Goal: Navigation & Orientation: Find specific page/section

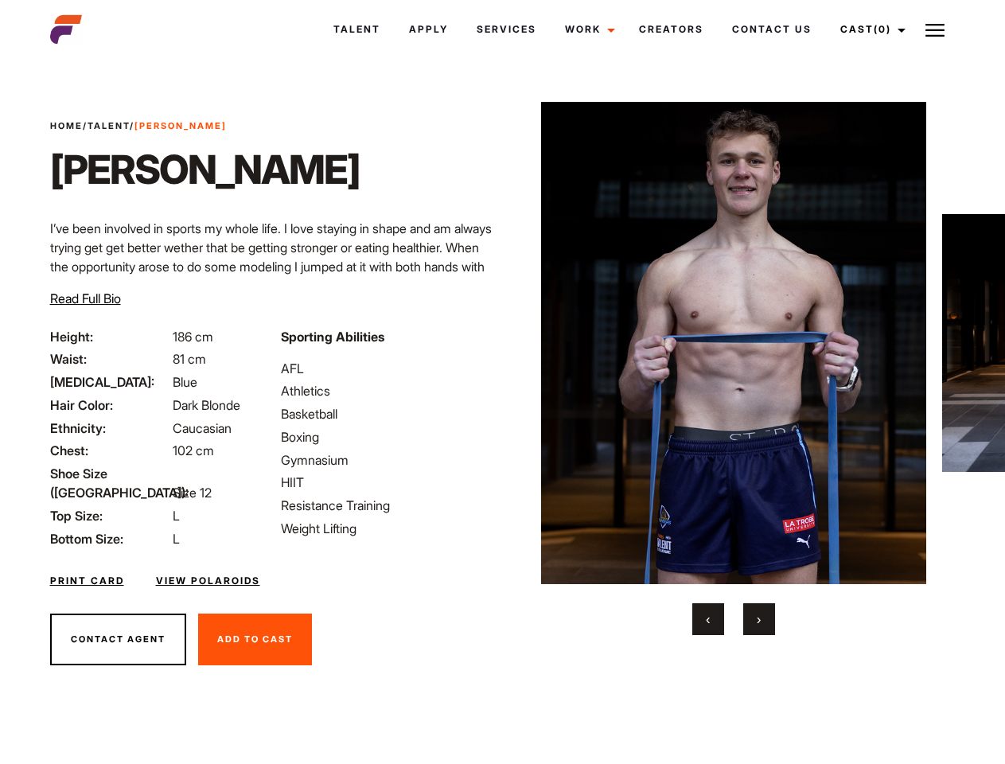
click at [868, 29] on link "Cast (0)" at bounding box center [870, 29] width 89 height 43
click at [935, 29] on img at bounding box center [935, 30] width 19 height 19
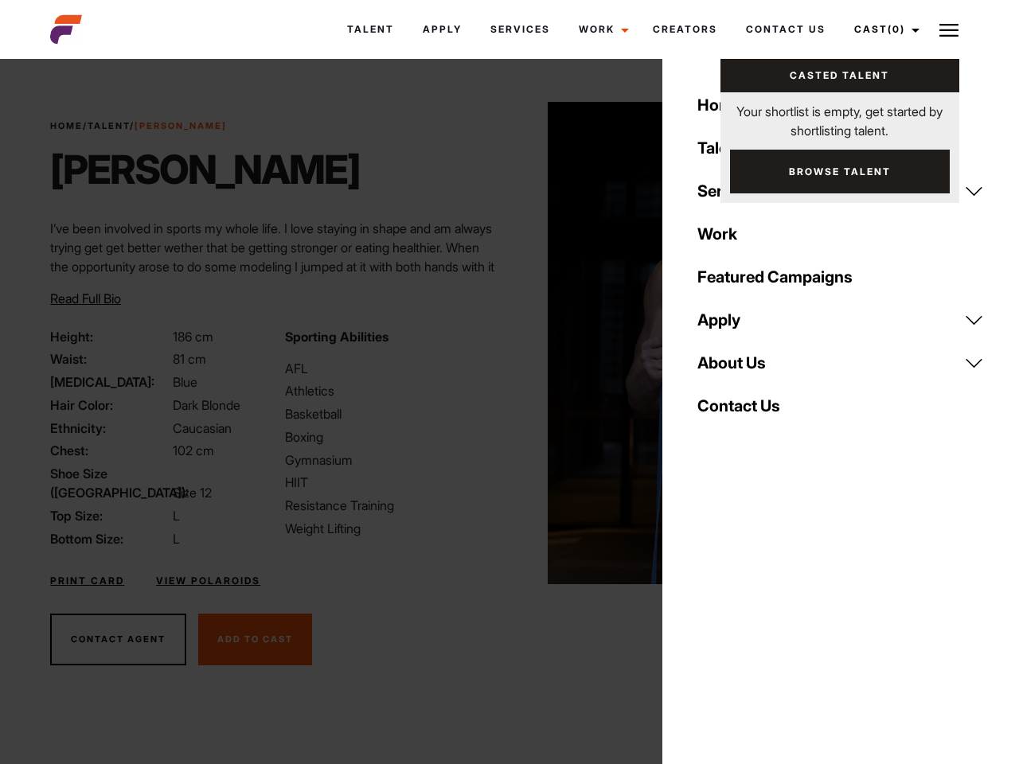
click at [733, 369] on img at bounding box center [741, 343] width 386 height 482
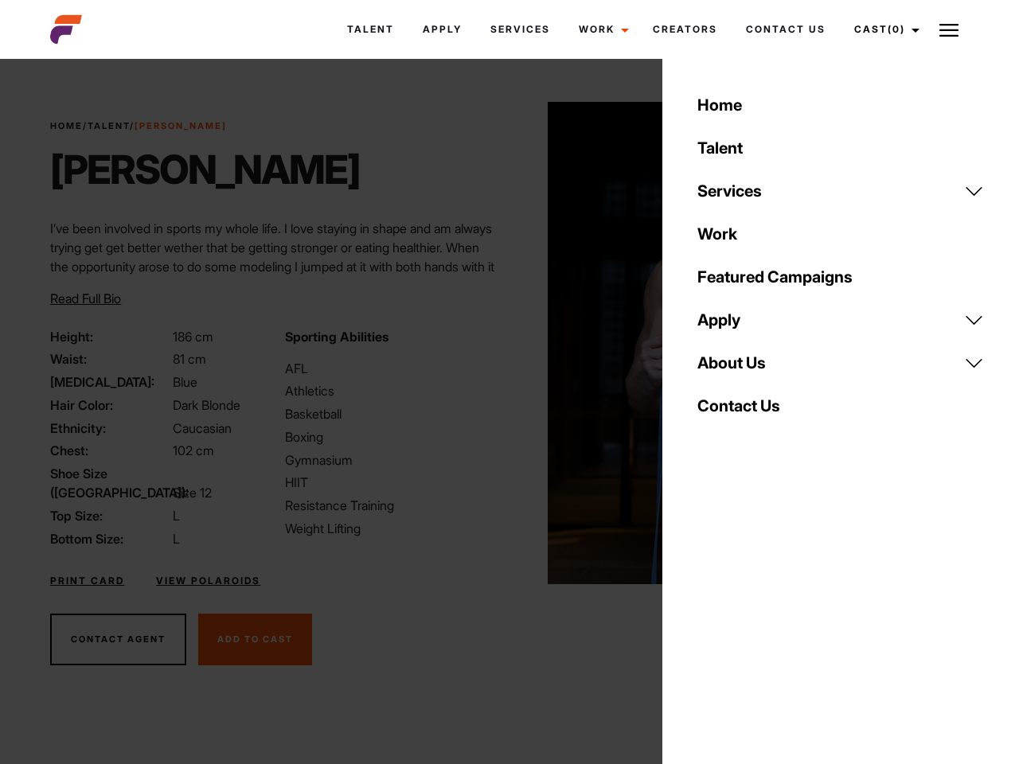
click at [502, 343] on div "Sporting Abilities AFL Athletics Basketball Boxing Gymnasium HIIT Resistance Tr…" at bounding box center [392, 437] width 234 height 221
click at [708, 619] on div "Home Talent Services Talent Casting Photography Videography Creative Hair and M…" at bounding box center [840, 382] width 357 height 764
click at [759, 619] on div "Home Talent Services Talent Casting Photography Videography Creative Hair and M…" at bounding box center [840, 382] width 357 height 764
